Goal: Information Seeking & Learning: Learn about a topic

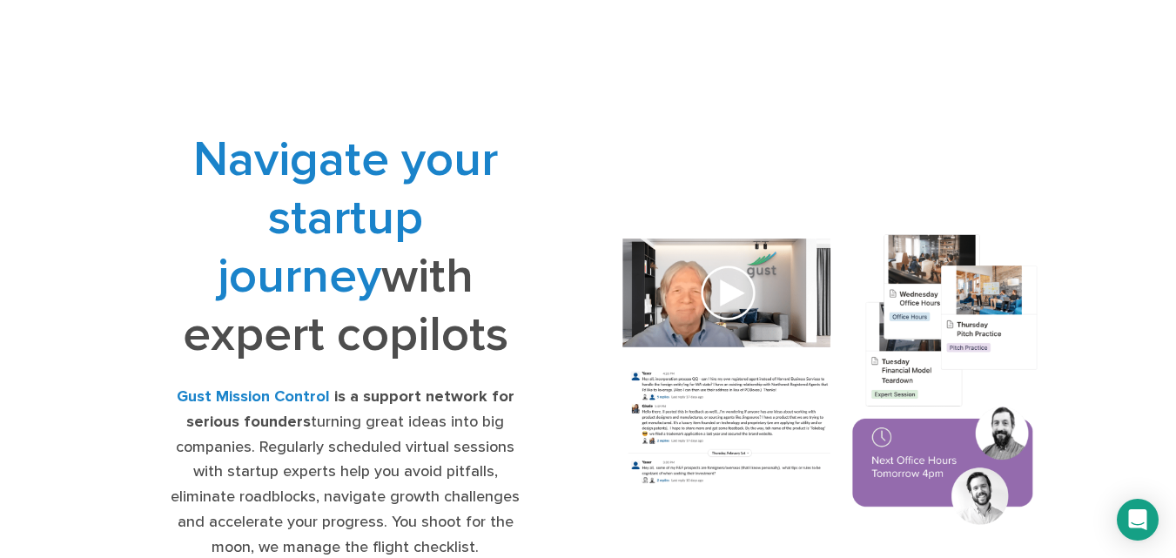
click at [735, 295] on img at bounding box center [831, 382] width 460 height 328
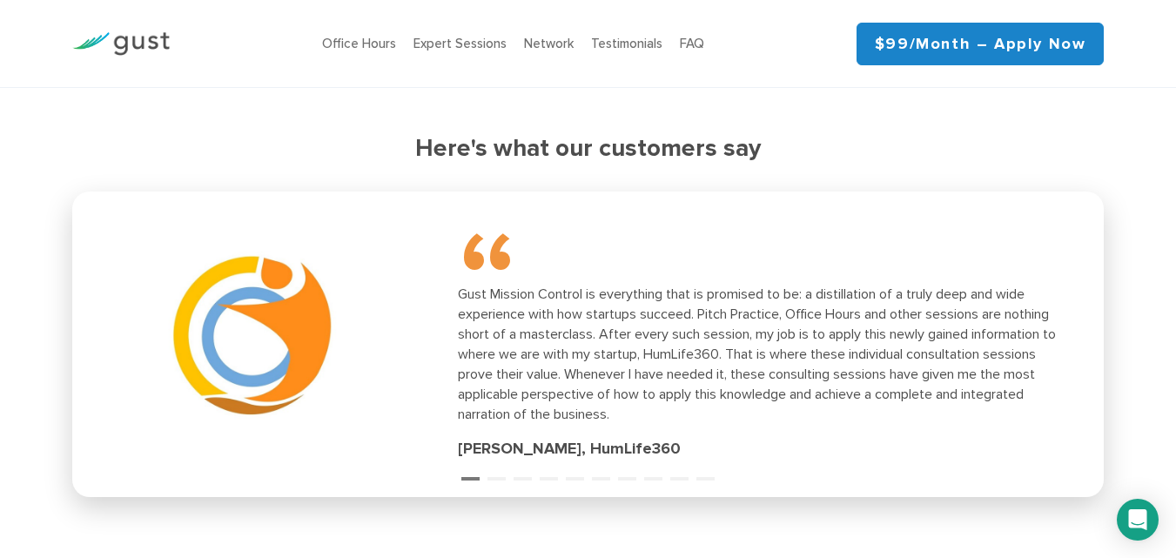
scroll to position [2371, 0]
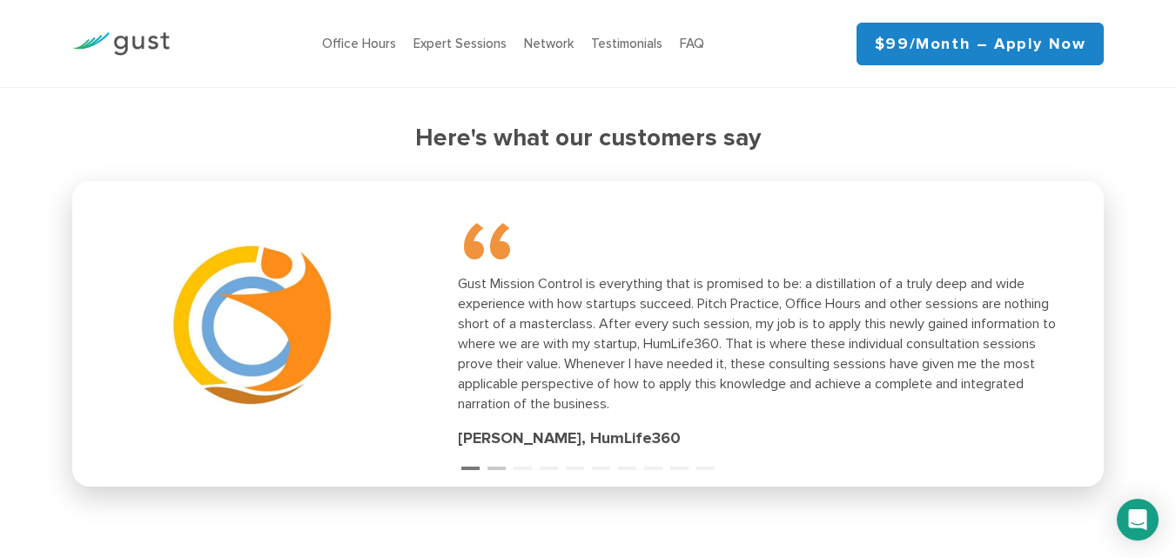
click at [495, 466] on button "2" at bounding box center [496, 460] width 17 height 17
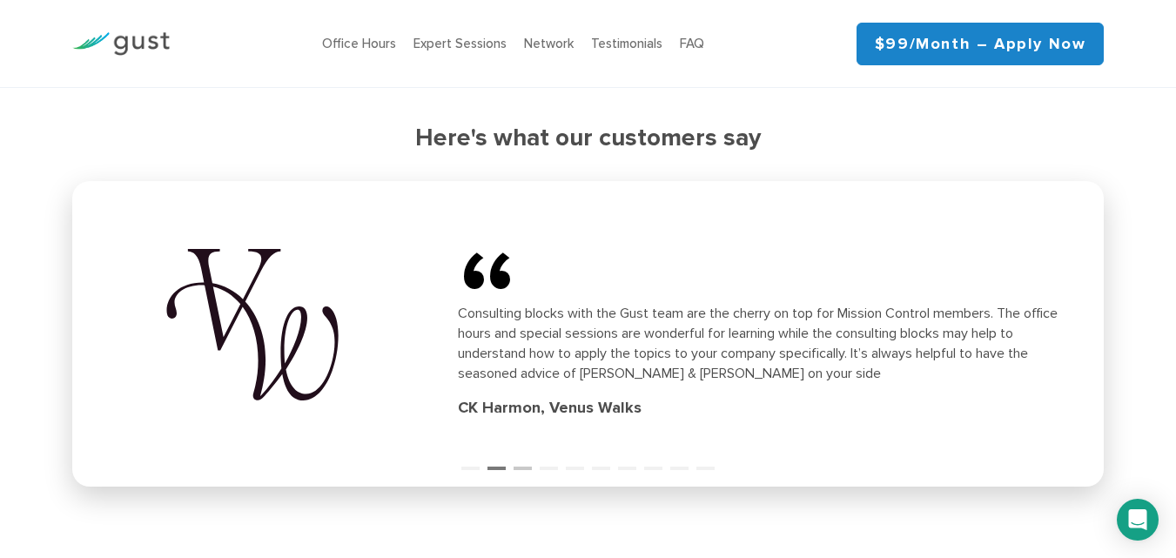
click at [521, 466] on button "3" at bounding box center [522, 460] width 17 height 17
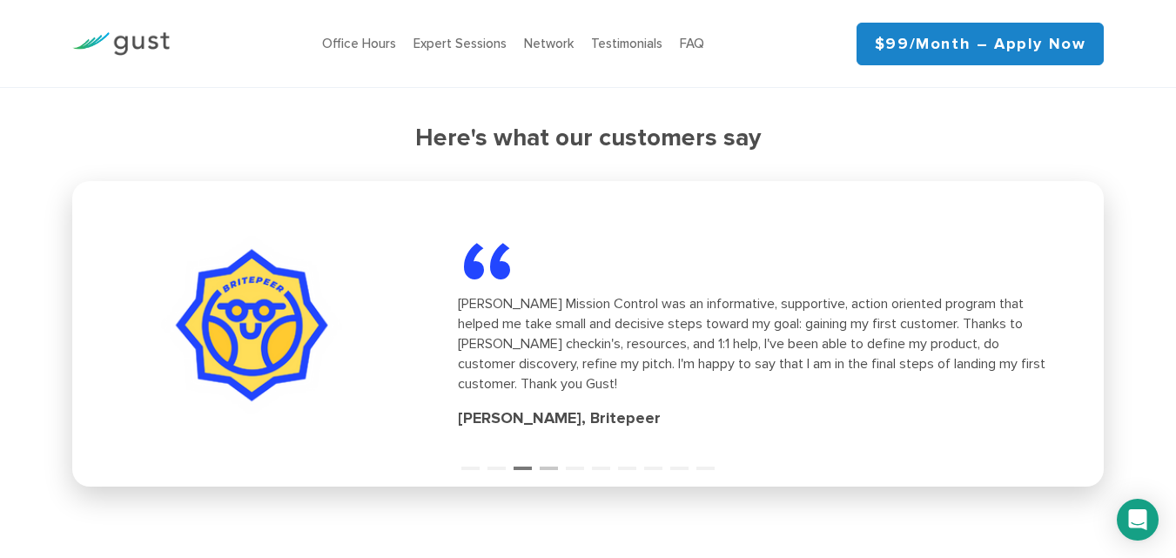
click at [556, 468] on button "4" at bounding box center [548, 460] width 17 height 17
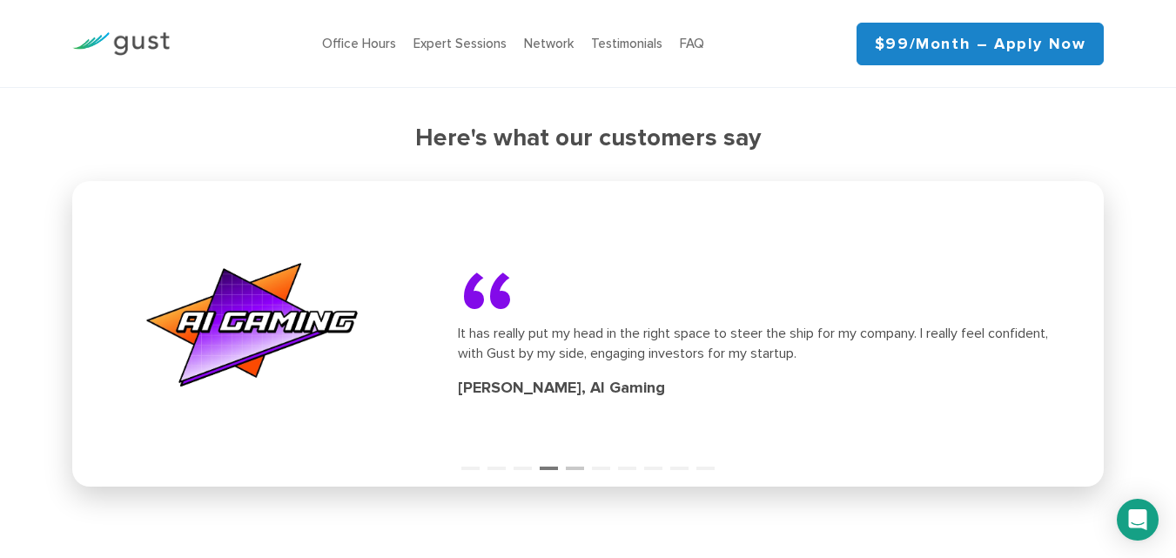
click at [574, 465] on button "5" at bounding box center [574, 460] width 17 height 17
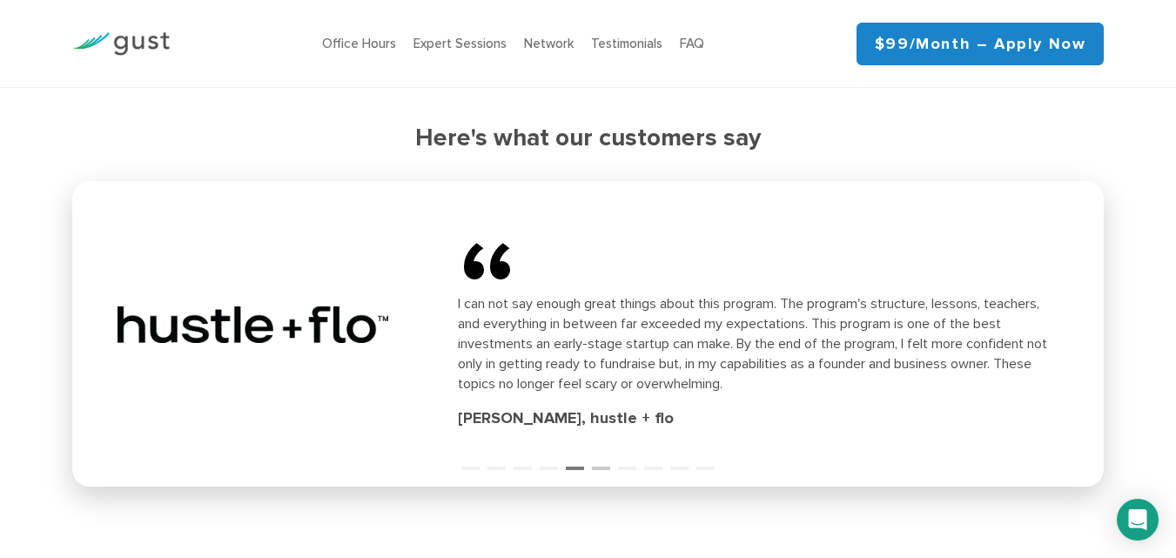
click at [598, 467] on button "6" at bounding box center [600, 460] width 17 height 17
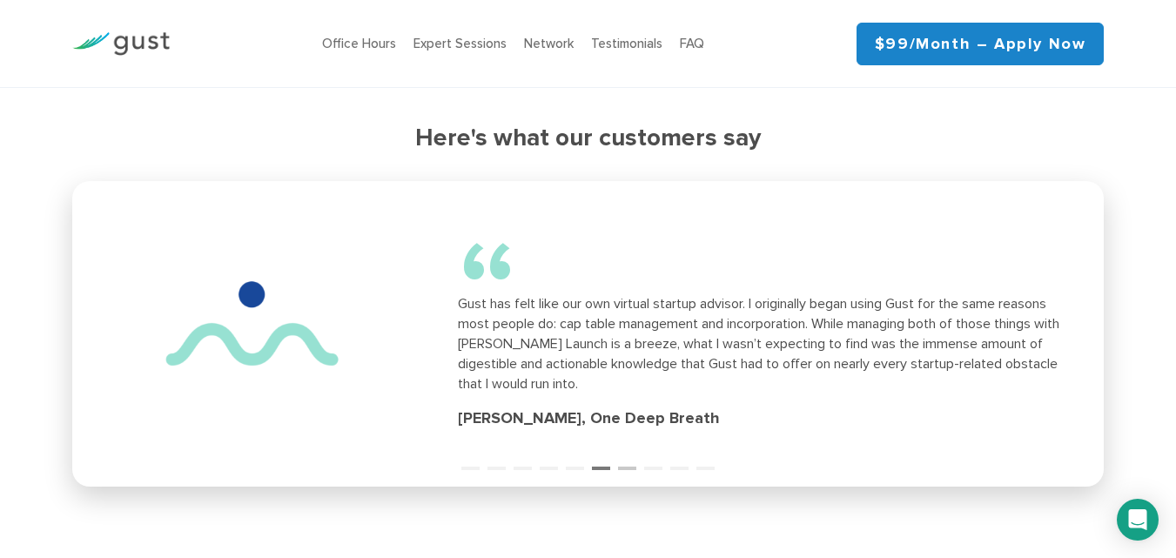
click at [623, 467] on button "7" at bounding box center [626, 460] width 17 height 17
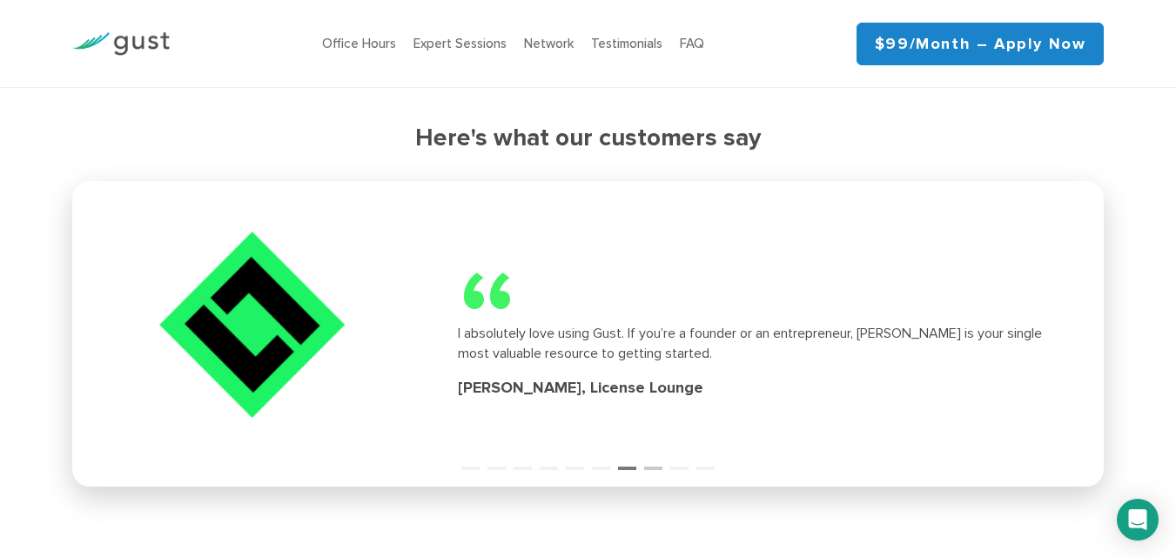
click at [646, 467] on button "8" at bounding box center [652, 460] width 17 height 17
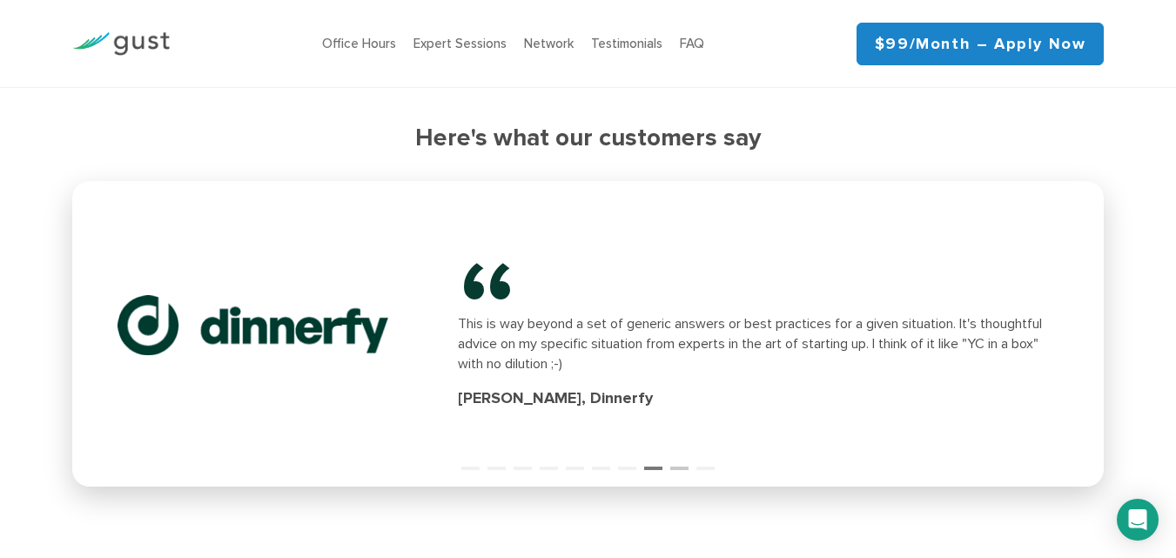
click at [675, 467] on button "9" at bounding box center [678, 460] width 17 height 17
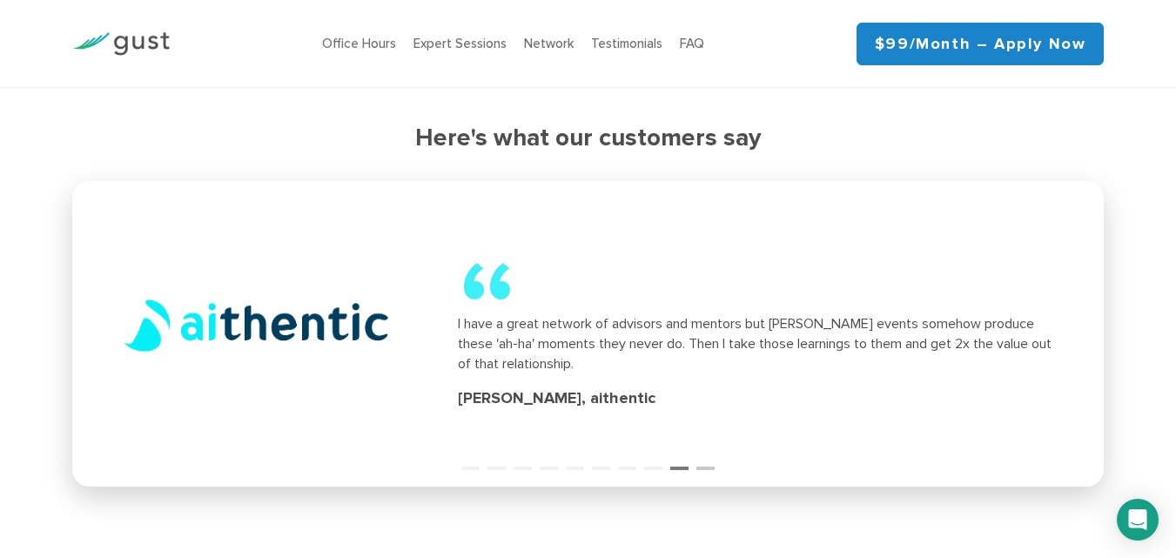
click at [699, 467] on button "10" at bounding box center [705, 460] width 17 height 17
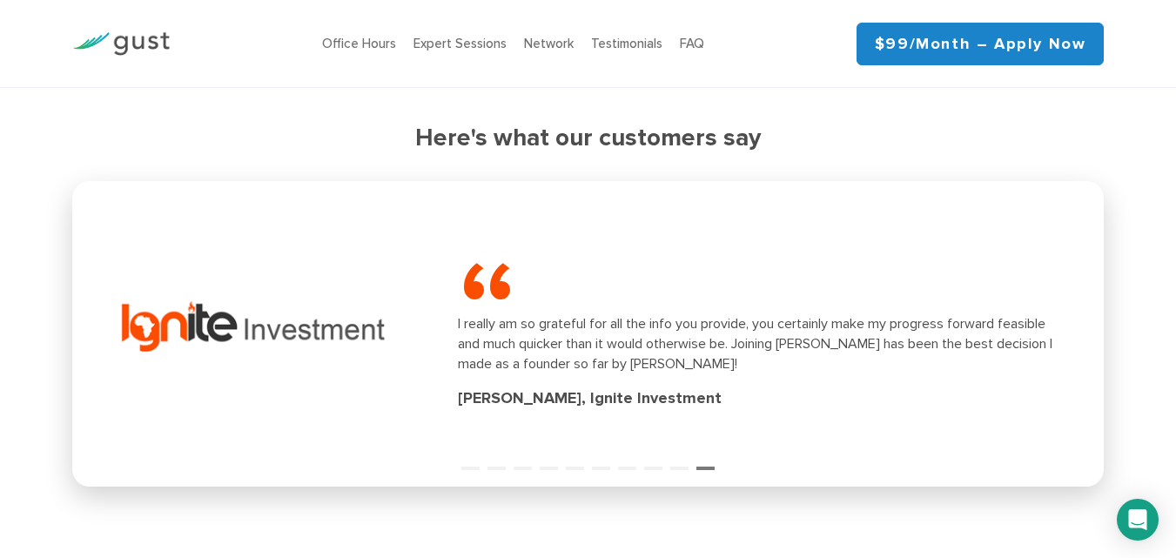
click at [708, 466] on button "10" at bounding box center [705, 460] width 17 height 17
click at [468, 467] on button "1" at bounding box center [469, 460] width 17 height 17
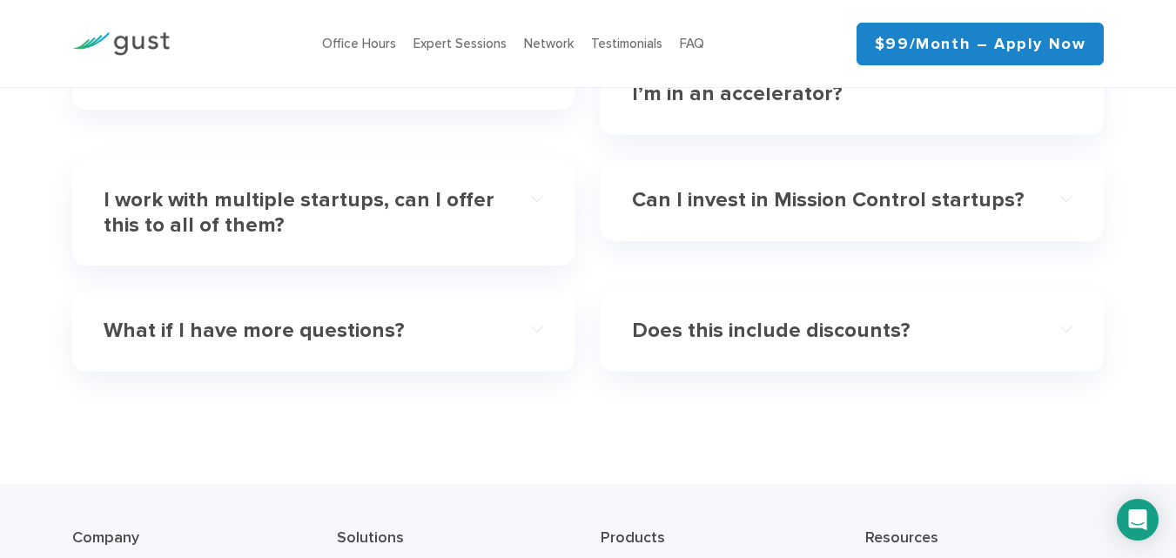
scroll to position [5590, 0]
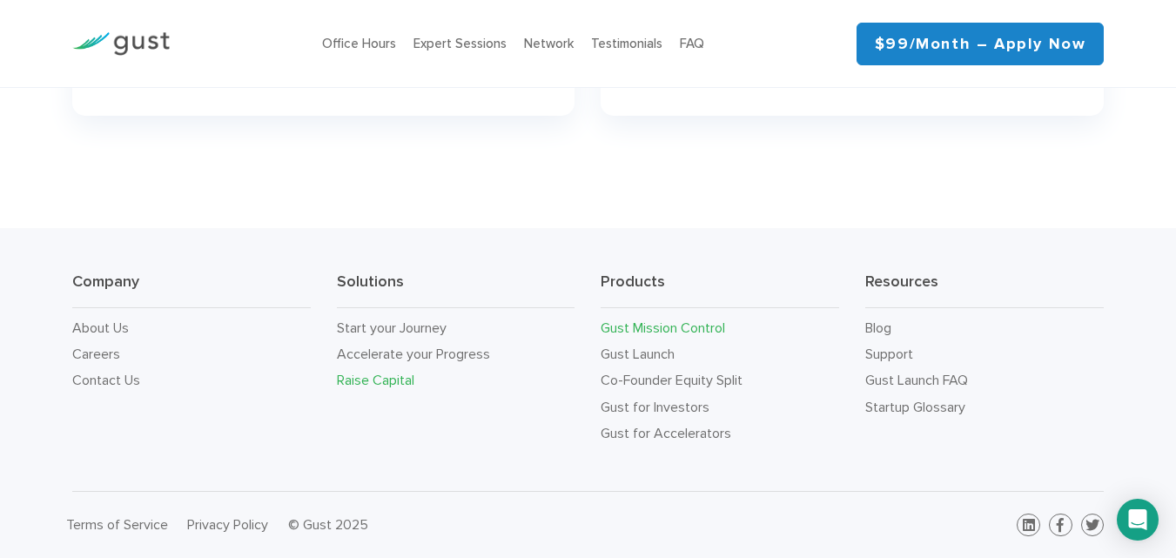
click at [381, 376] on link "Raise Capital" at bounding box center [375, 380] width 77 height 17
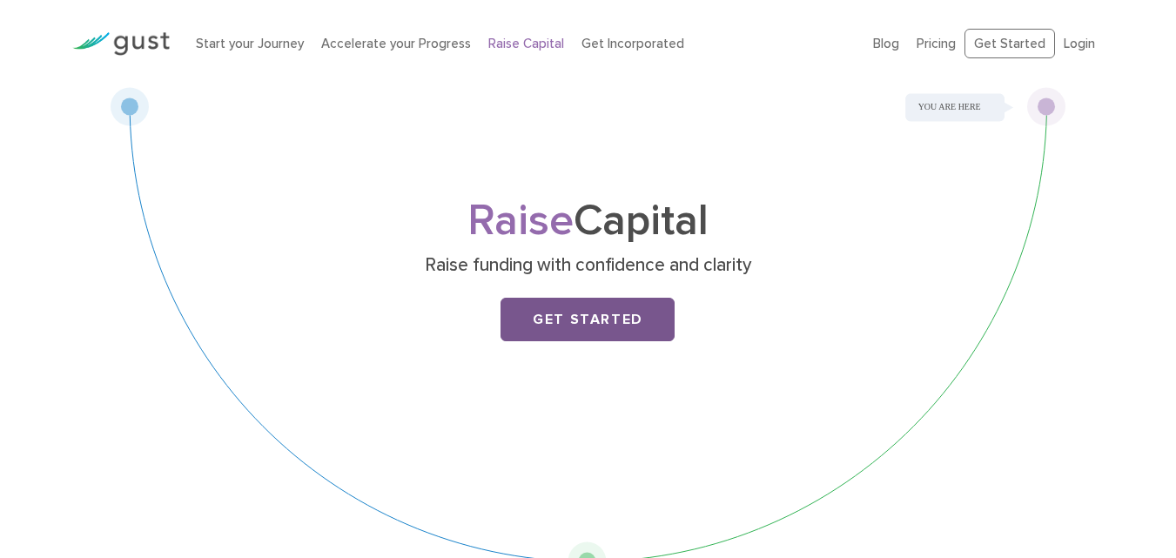
click at [558, 313] on link "Get Started" at bounding box center [588, 320] width 174 height 44
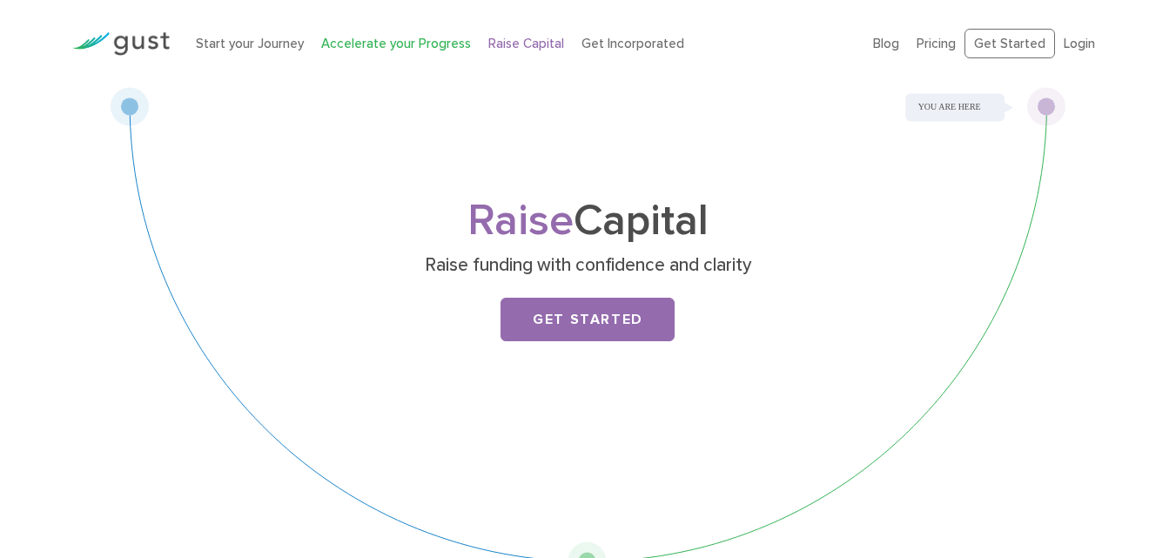
click at [332, 37] on link "Accelerate your Progress" at bounding box center [396, 44] width 150 height 16
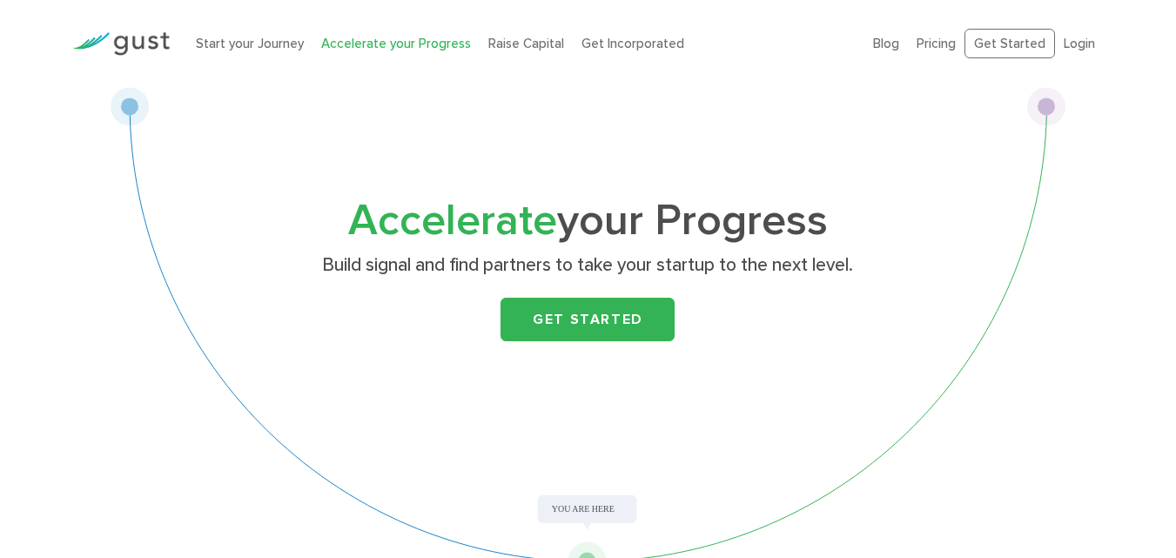
click at [593, 512] on div "Accelerate your Progress Build signal and find partners to take your startup to…" at bounding box center [588, 334] width 956 height 494
click at [570, 329] on link "Get Started" at bounding box center [588, 320] width 174 height 44
click at [605, 45] on link "Get Incorporated" at bounding box center [633, 44] width 103 height 16
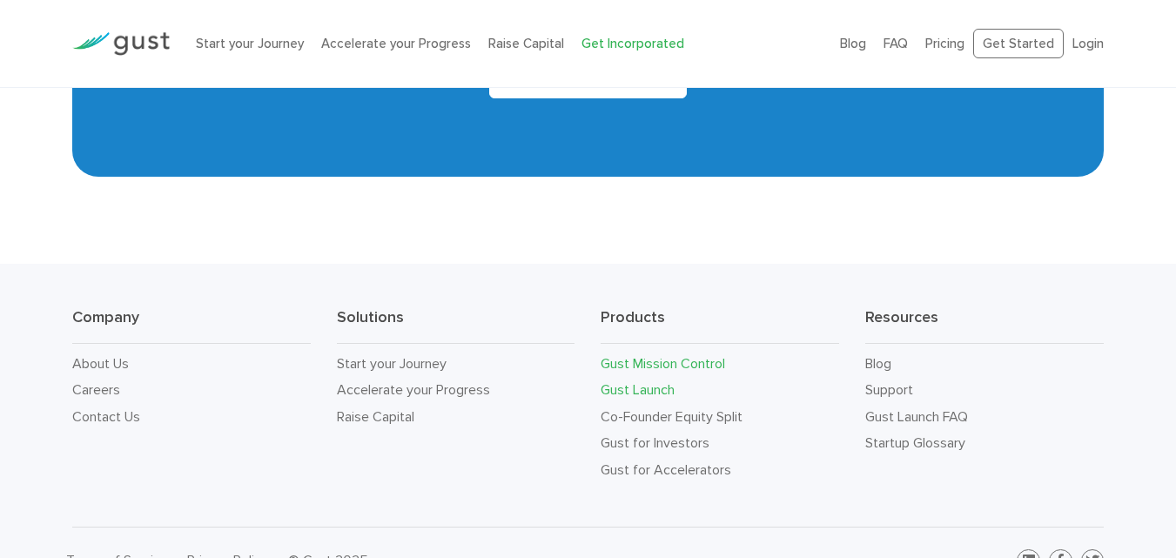
scroll to position [11029, 0]
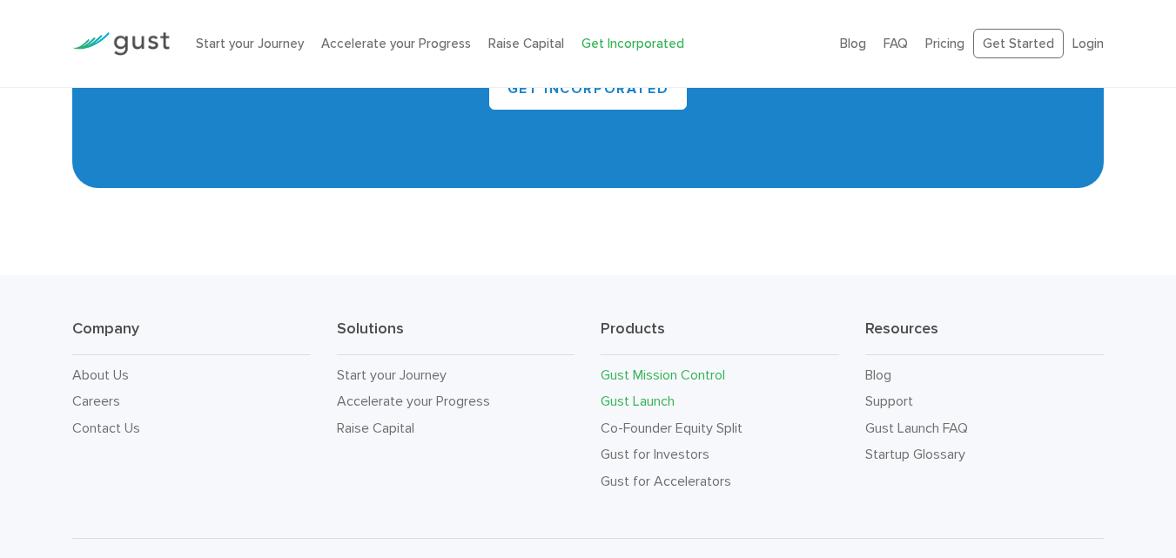
click at [670, 367] on link "Gust Mission Control" at bounding box center [663, 375] width 125 height 17
